Goal: Transaction & Acquisition: Obtain resource

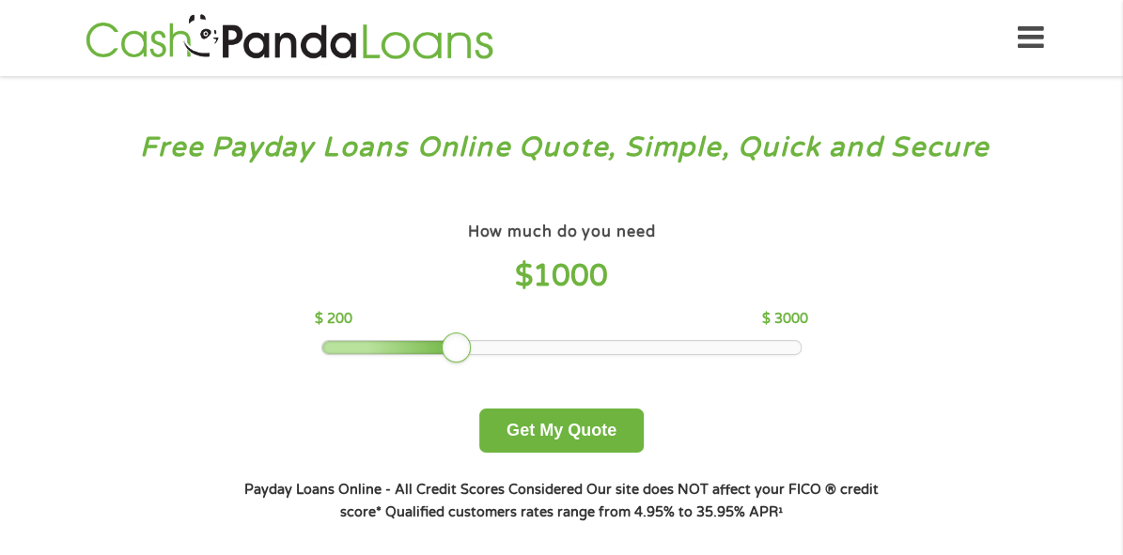
click at [1014, 36] on div "Home Get Loan Offer How it works FAQs Blog Cash Loans Quick Loans Online Loans …" at bounding box center [562, 37] width 964 height 59
click at [1037, 45] on icon at bounding box center [1031, 38] width 26 height 46
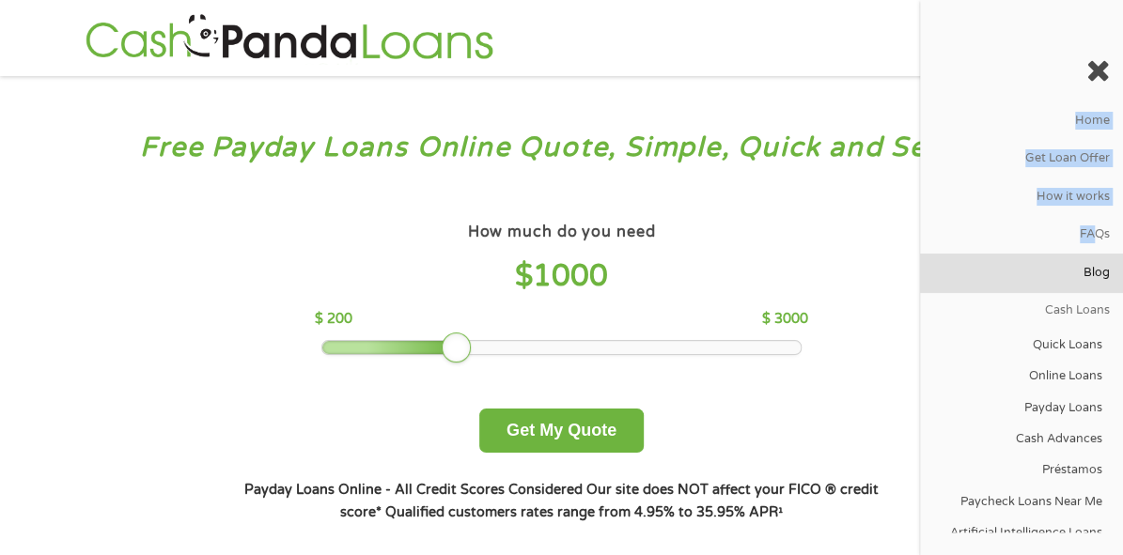
drag, startPoint x: 1054, startPoint y: 228, endPoint x: 1095, endPoint y: 317, distance: 97.1
click at [1078, 281] on nav "Home Get Loan Offer How it works FAQs Blog Cash Loans Quick Loans Online Loans …" at bounding box center [1021, 277] width 203 height 555
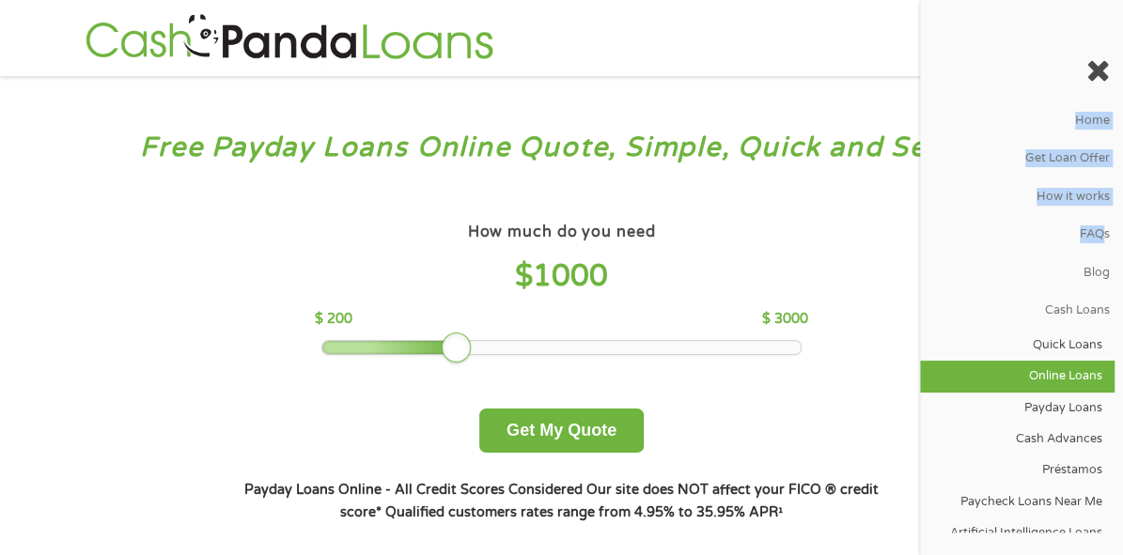
click at [1048, 392] on link "Online Loans" at bounding box center [1017, 376] width 195 height 31
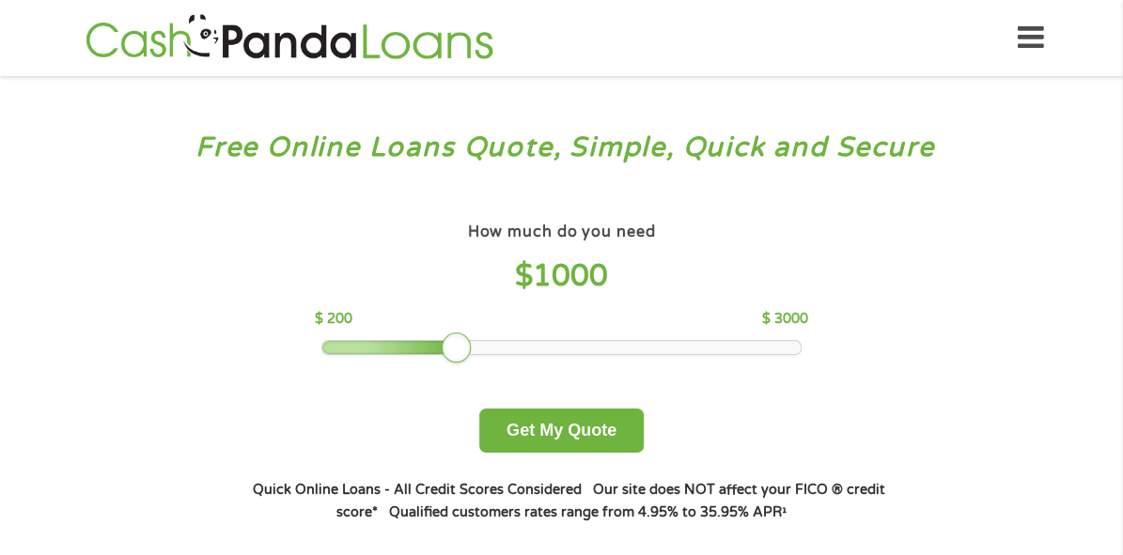
click at [1036, 51] on icon at bounding box center [1031, 38] width 26 height 46
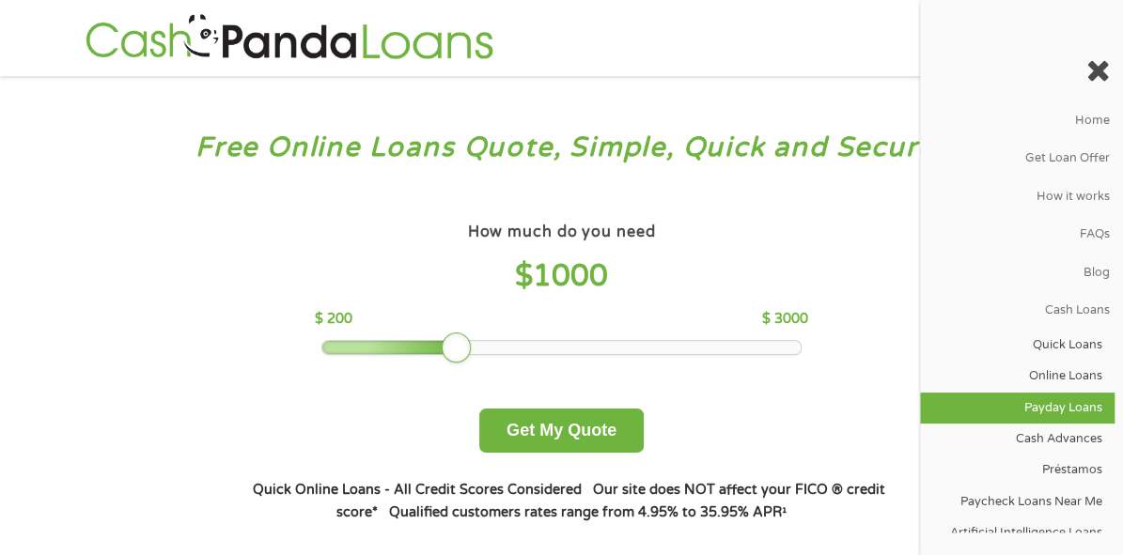
click at [1054, 424] on link "Payday Loans" at bounding box center [1017, 408] width 195 height 31
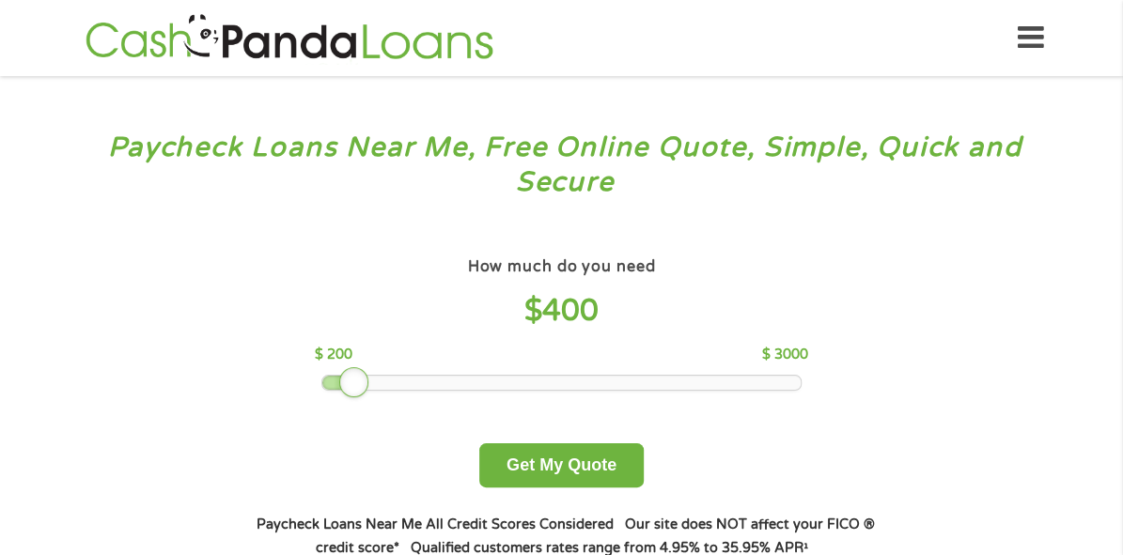
drag, startPoint x: 459, startPoint y: 425, endPoint x: 362, endPoint y: 427, distance: 96.8
click at [362, 398] on div at bounding box center [354, 382] width 30 height 30
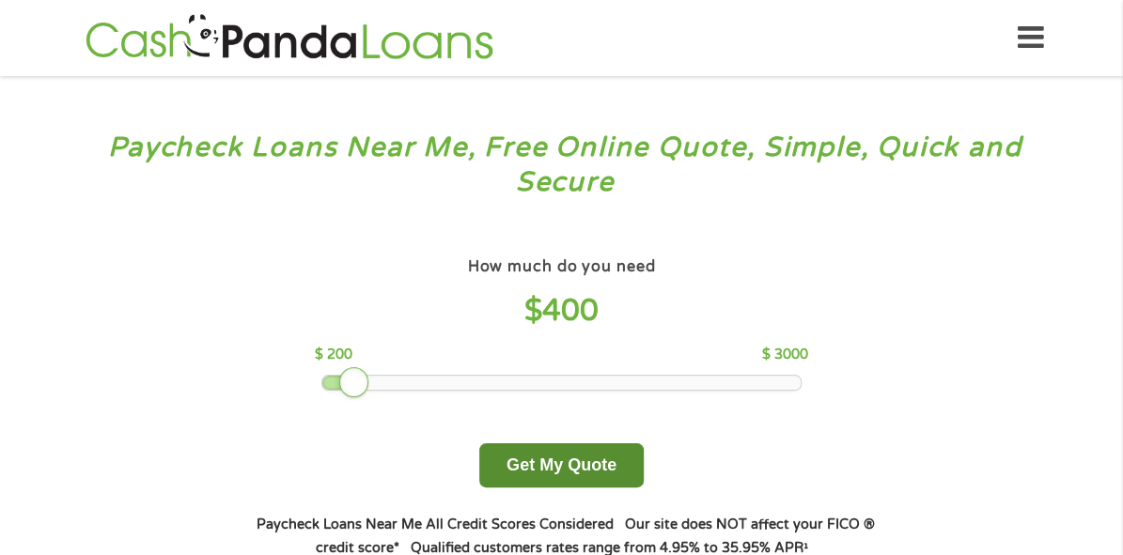
click at [543, 487] on button "Get My Quote" at bounding box center [561, 466] width 164 height 44
